Goal: Information Seeking & Learning: Learn about a topic

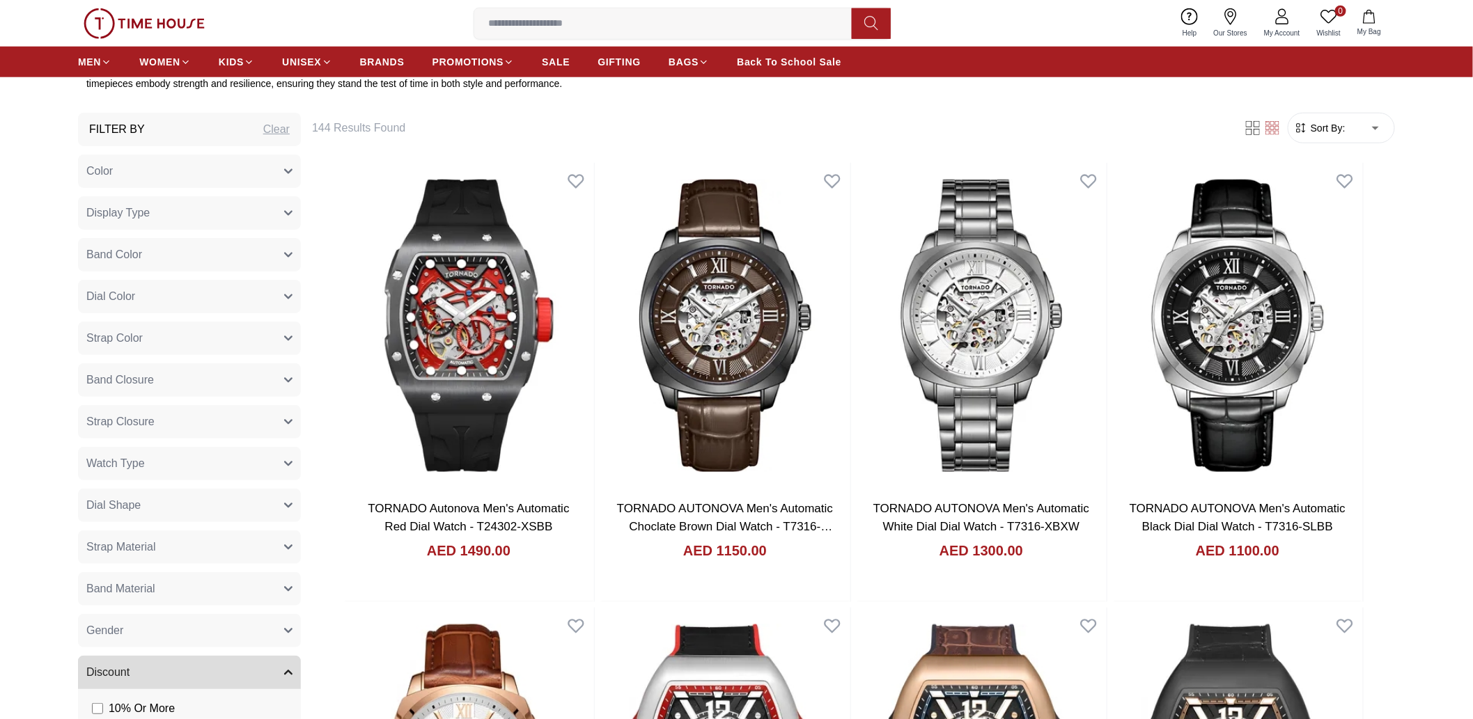
scroll to position [726, 0]
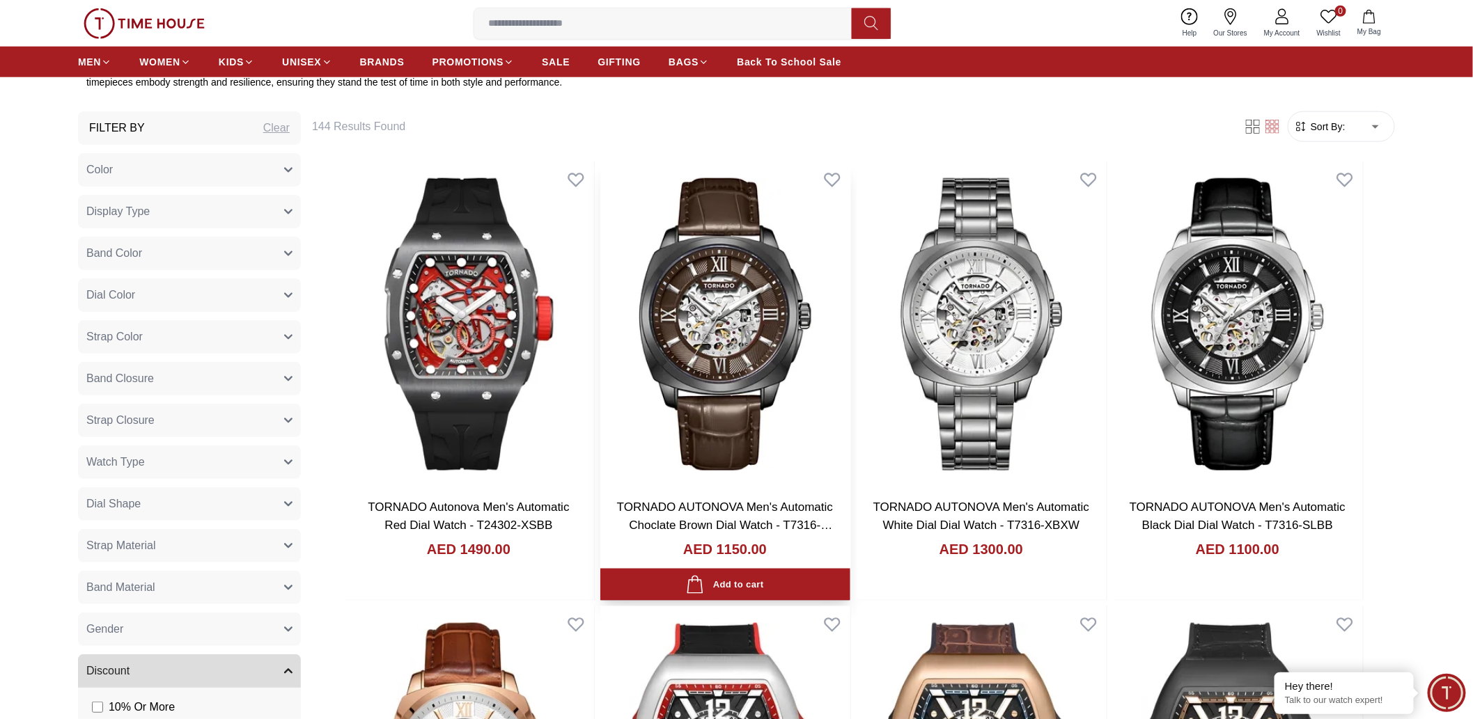
click at [758, 464] on img at bounding box center [725, 325] width 250 height 327
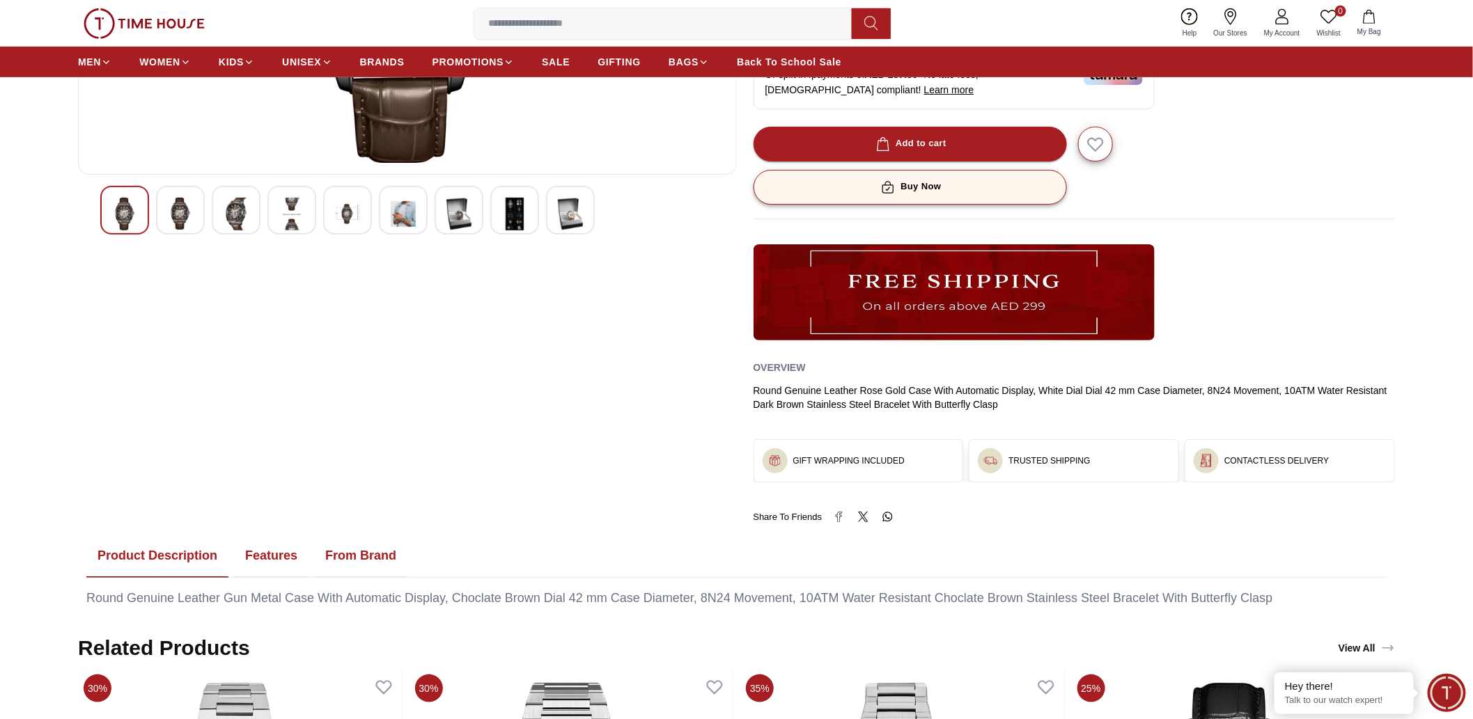
scroll to position [338, 0]
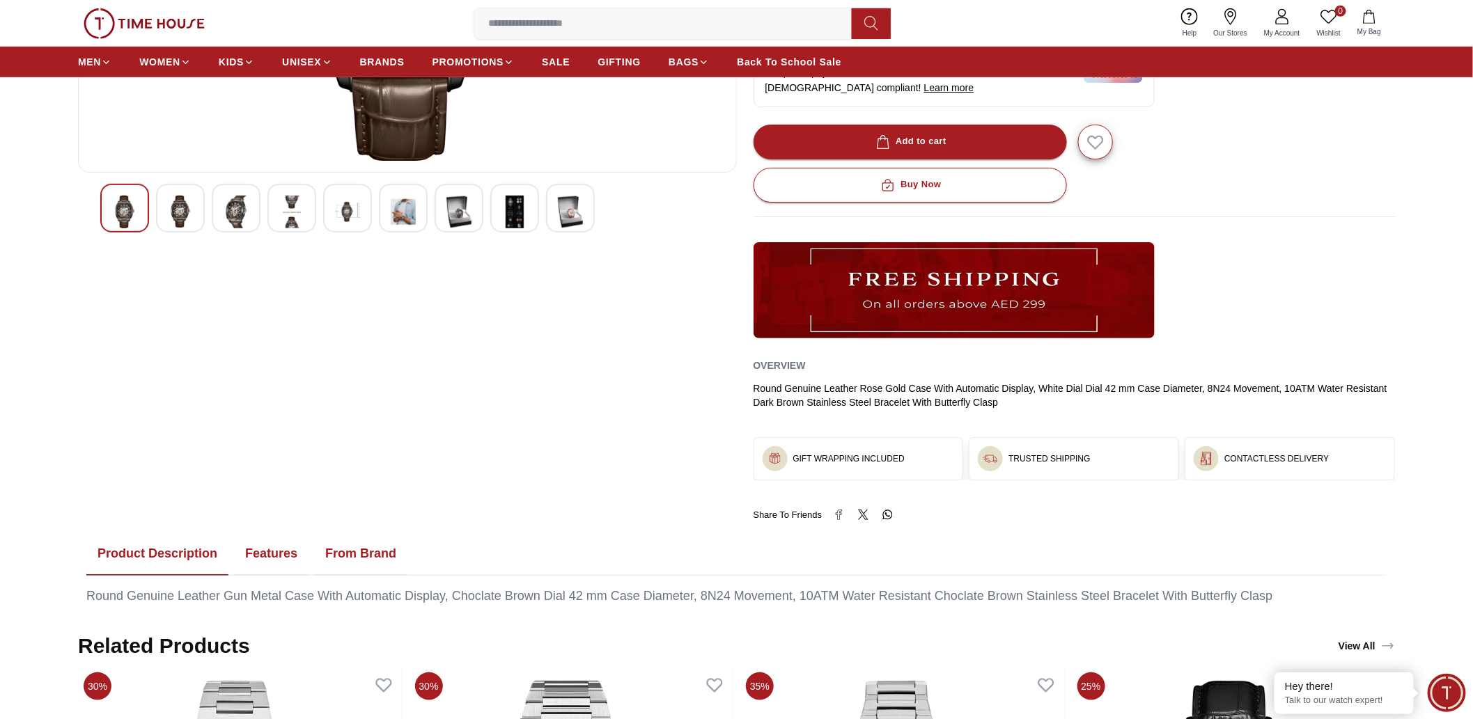
click at [267, 544] on button "Features" at bounding box center [271, 554] width 75 height 43
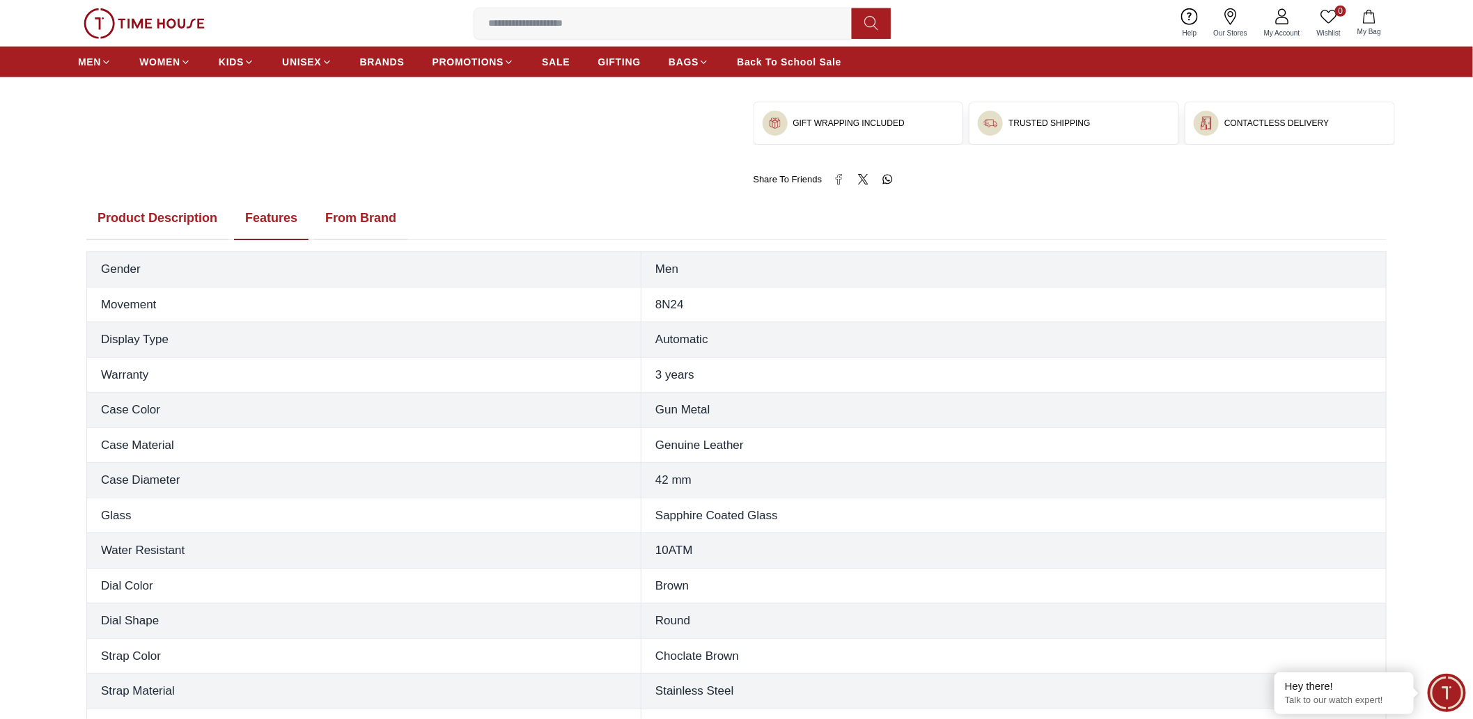
scroll to position [673, 0]
click at [360, 233] on button "From Brand" at bounding box center [360, 219] width 93 height 43
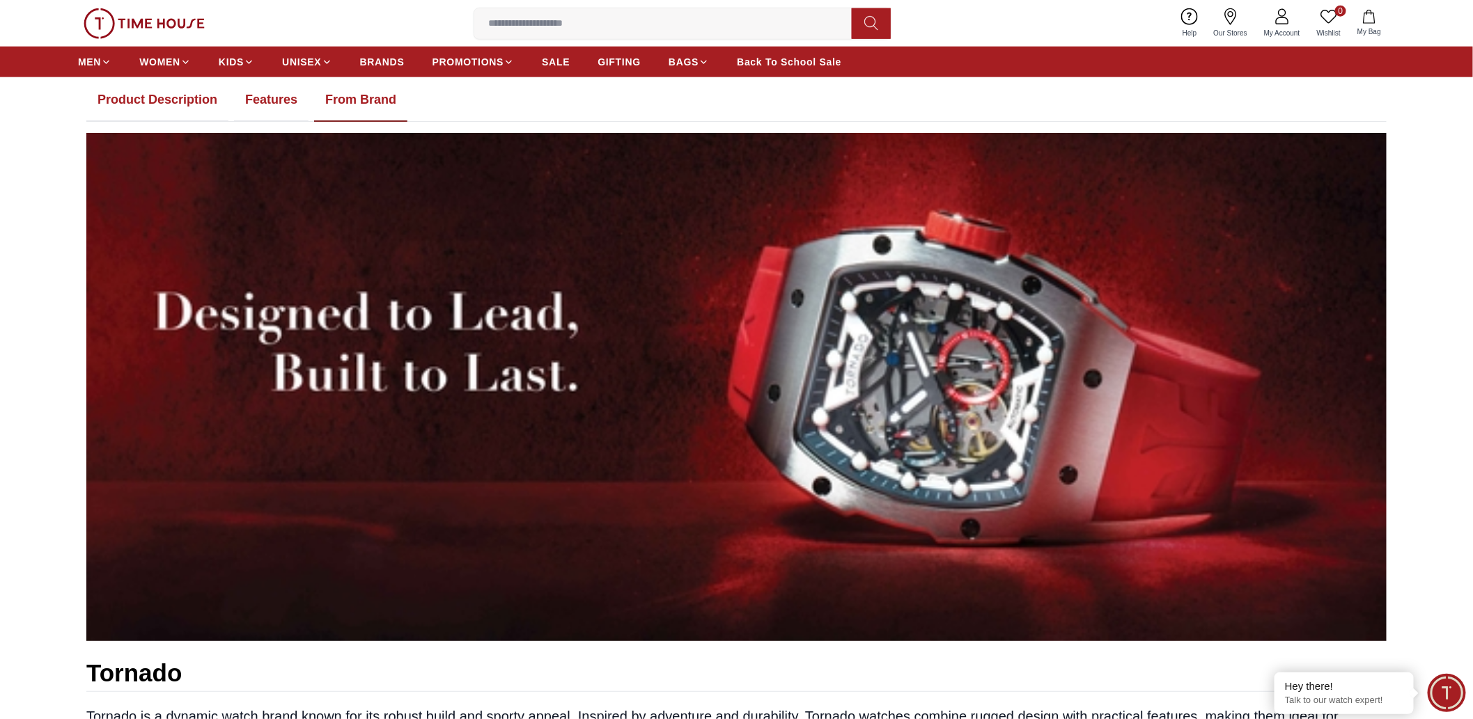
scroll to position [794, 0]
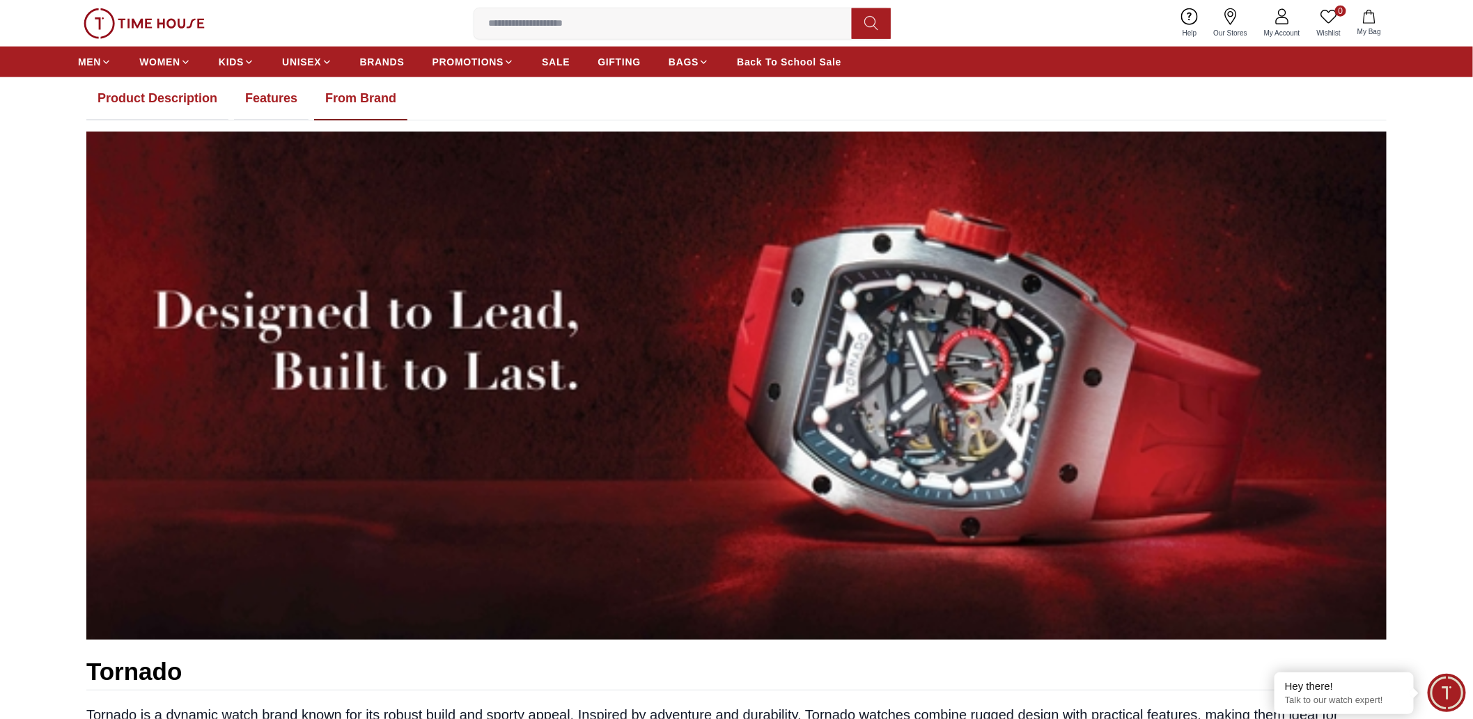
click at [274, 116] on button "Features" at bounding box center [271, 98] width 75 height 43
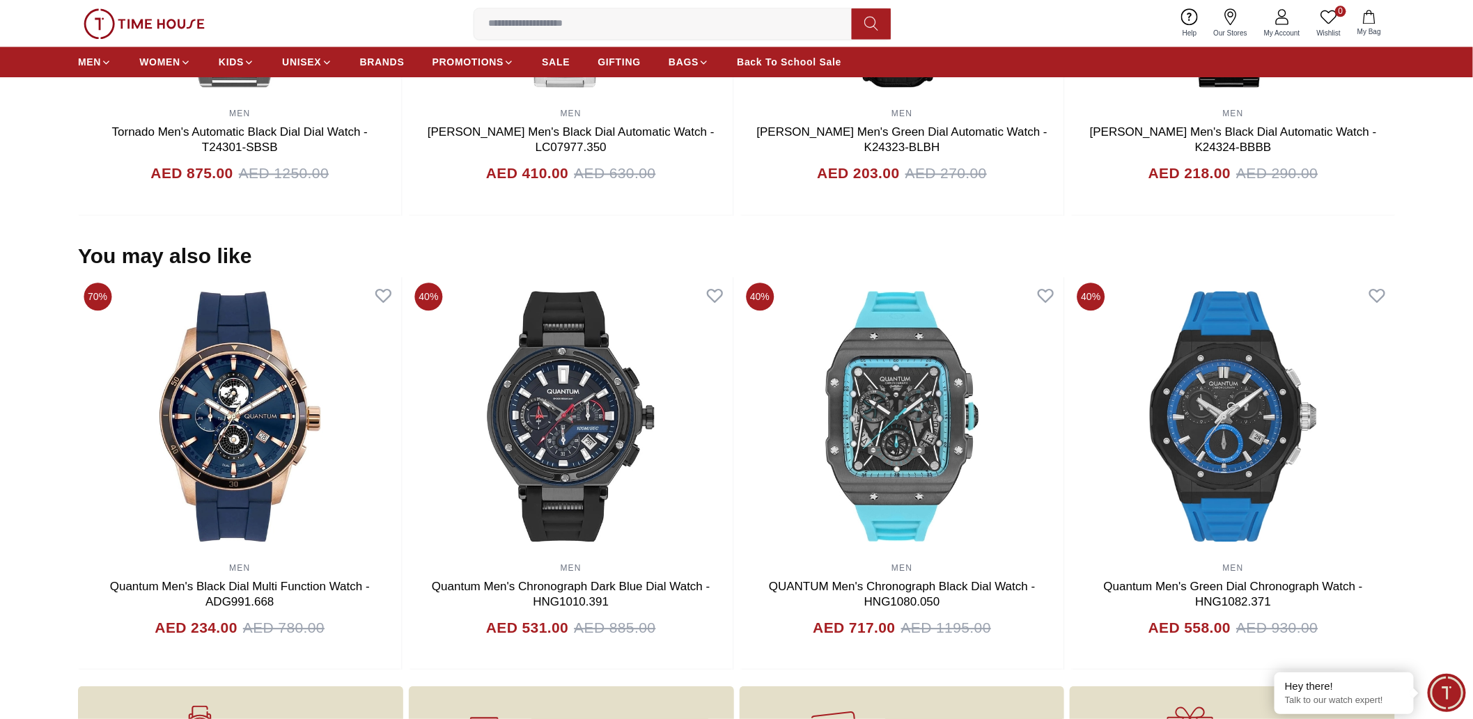
scroll to position [2140, 0]
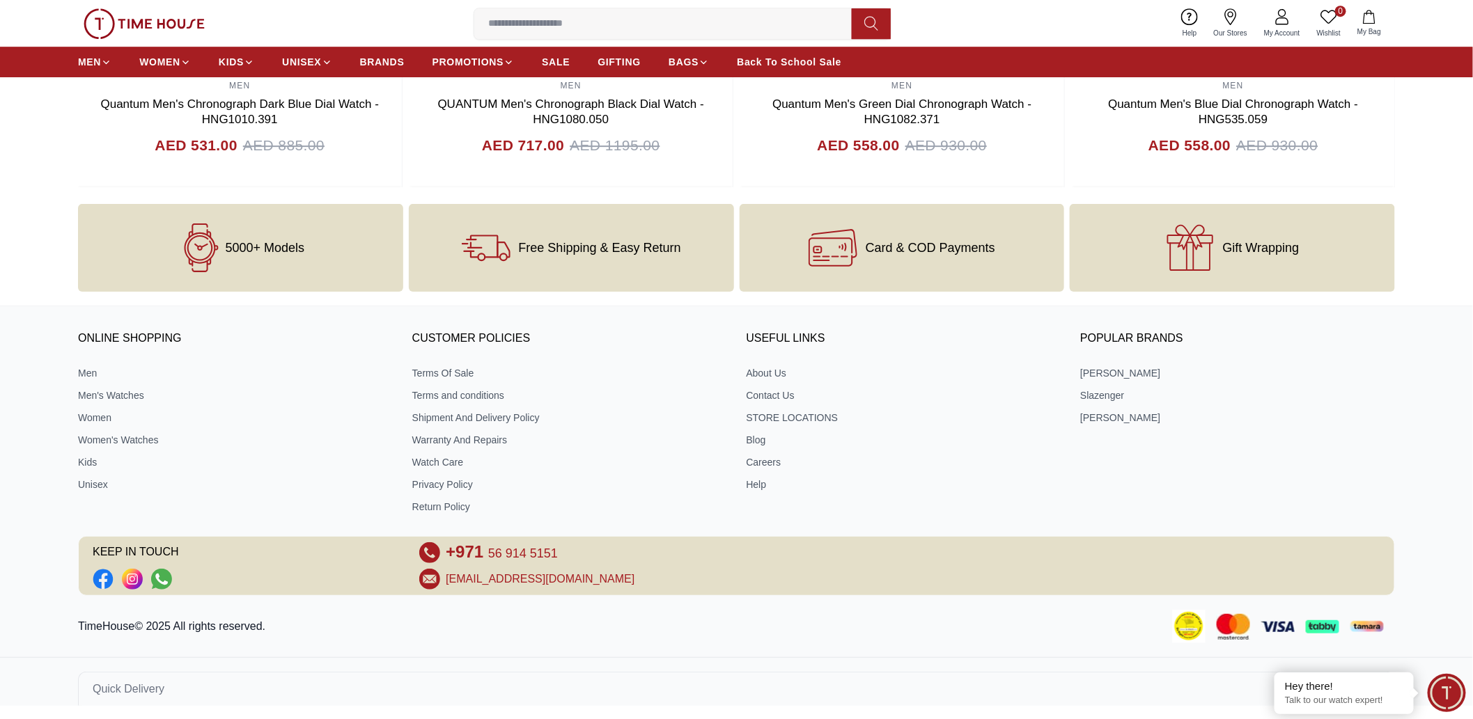
click at [24, 418] on div "ONLINE SHOPPING Men Men's Watches Women Women's Watches Kids Unisex CUSTOMER PO…" at bounding box center [736, 458] width 1473 height 276
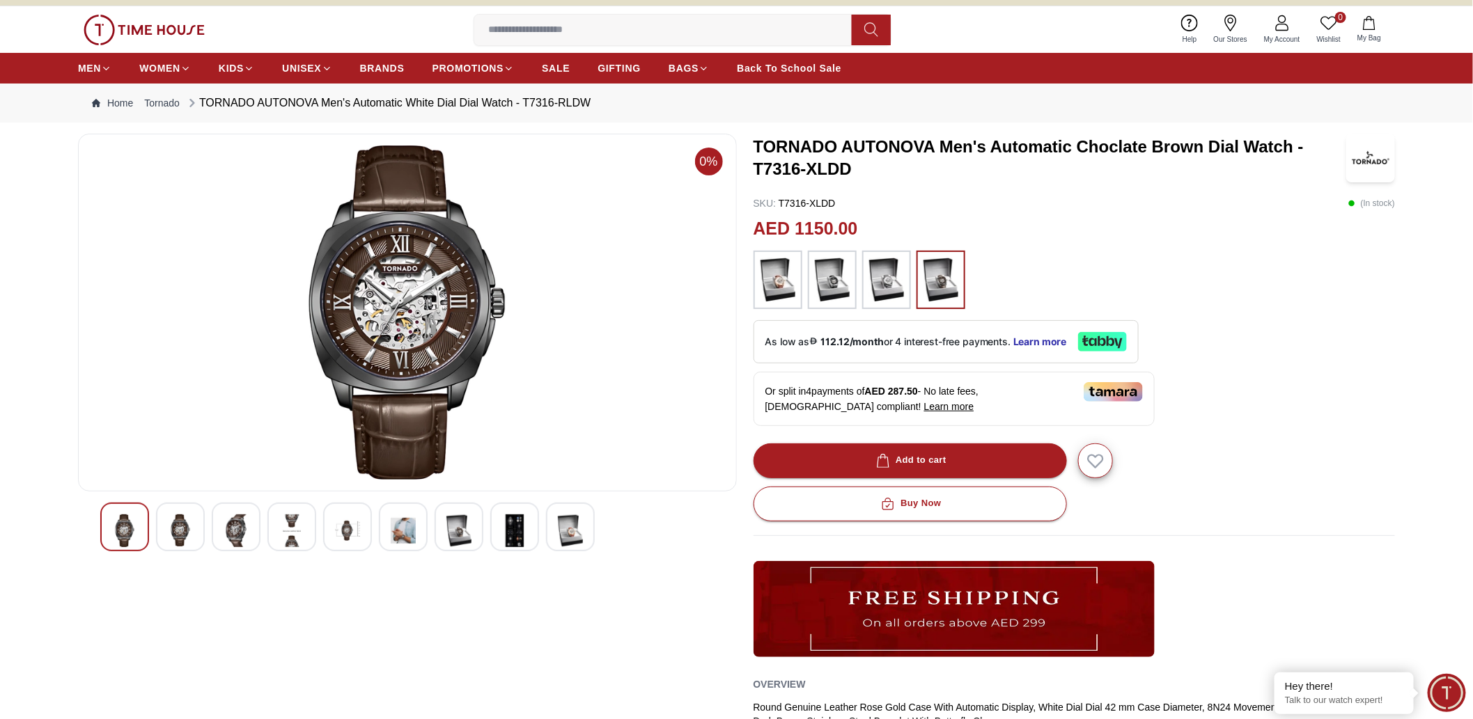
scroll to position [0, 0]
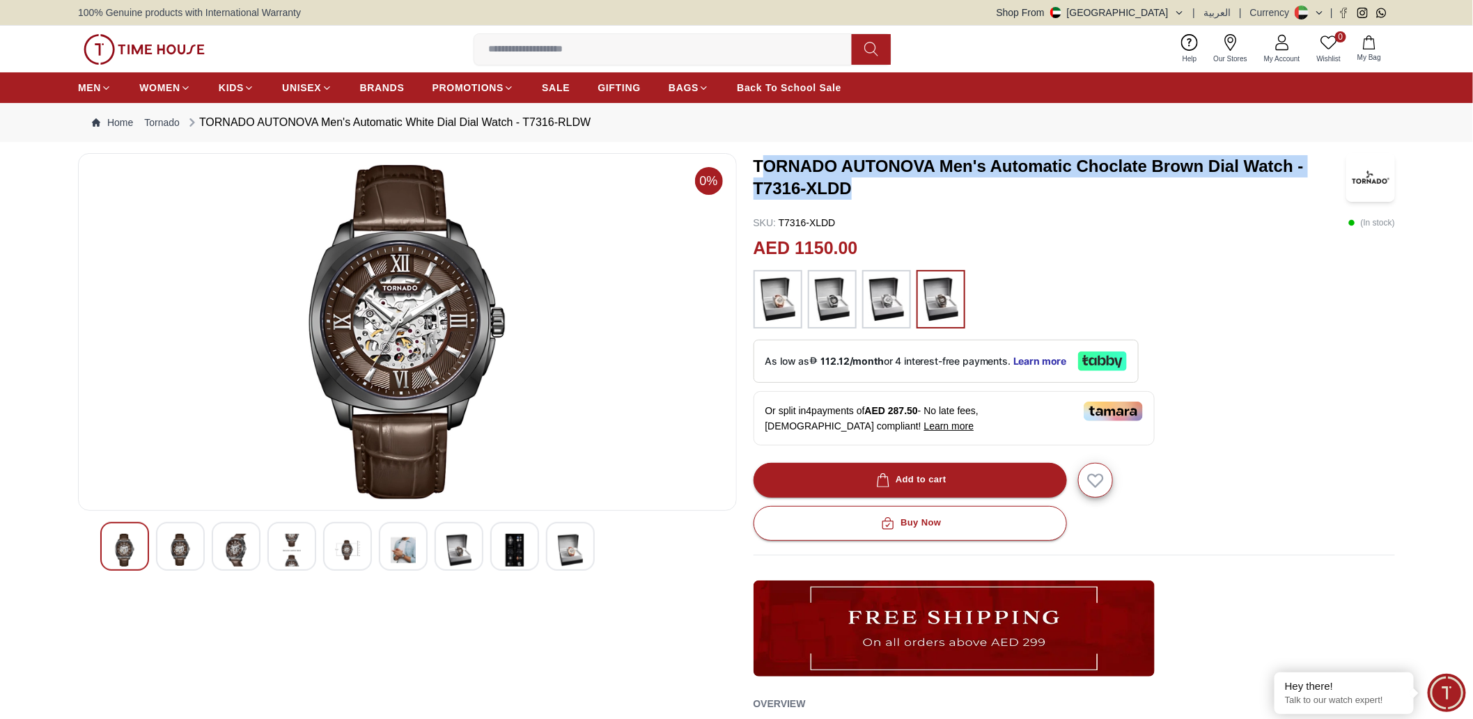
drag, startPoint x: 760, startPoint y: 168, endPoint x: 873, endPoint y: 196, distance: 117.0
click at [873, 196] on h3 "TORNADO AUTONOVA Men's Automatic Choclate Brown Dial Watch - T7316-XLDD" at bounding box center [1047, 177] width 588 height 45
drag, startPoint x: 873, startPoint y: 196, endPoint x: 746, endPoint y: 164, distance: 130.9
click at [746, 164] on div "0% TORNADO AUTONOVA Men's Automatic Choclate Brown Dial Watch - T7316-XLDD SKU …" at bounding box center [736, 506] width 1317 height 707
